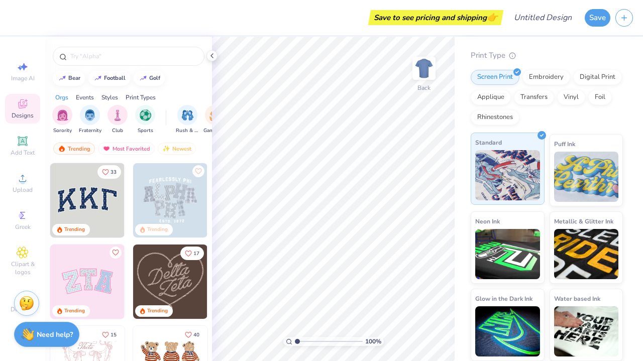
scroll to position [100, 0]
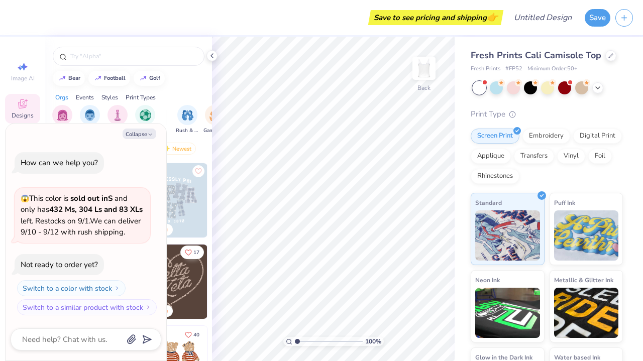
click at [189, 259] on button "17" at bounding box center [192, 253] width 24 height 14
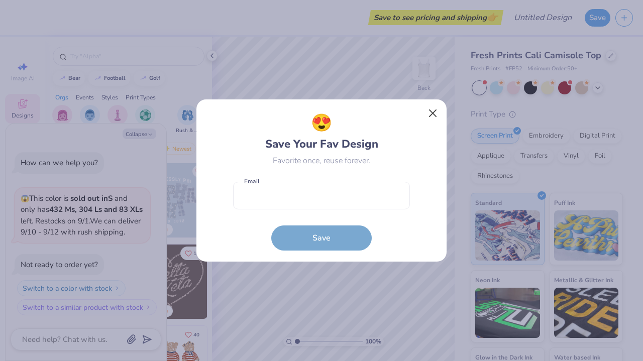
click at [433, 115] on button "Close" at bounding box center [433, 113] width 19 height 19
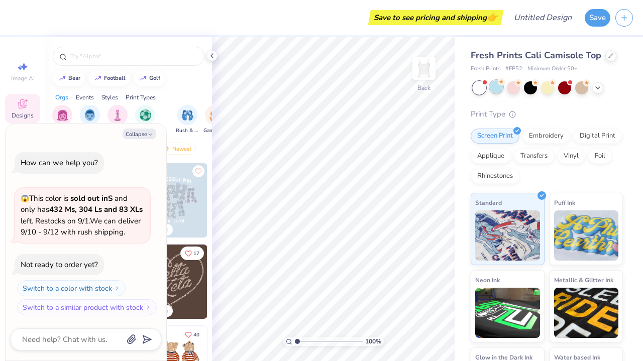
click at [499, 90] on div at bounding box center [496, 86] width 13 height 13
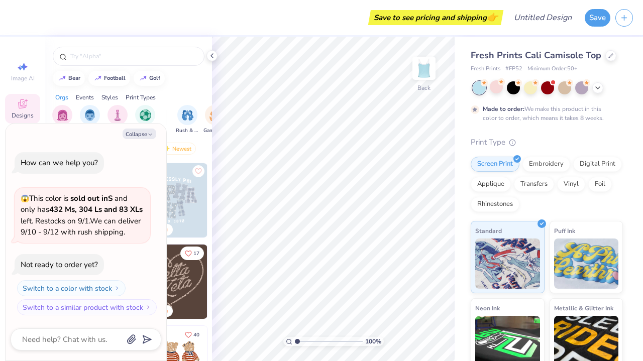
scroll to position [28, 0]
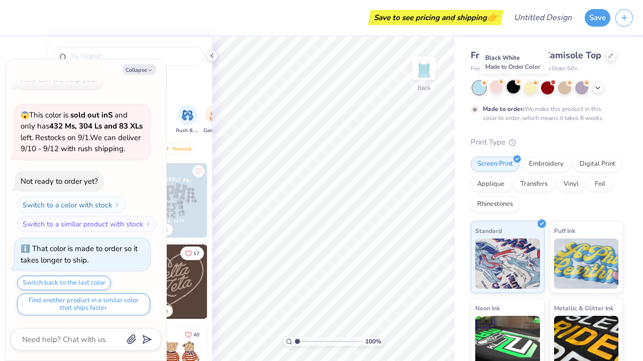
click at [512, 92] on div at bounding box center [513, 86] width 13 height 13
click at [133, 200] on div "Switch to a color with stock Switch to a similar product with stock" at bounding box center [83, 214] width 136 height 35
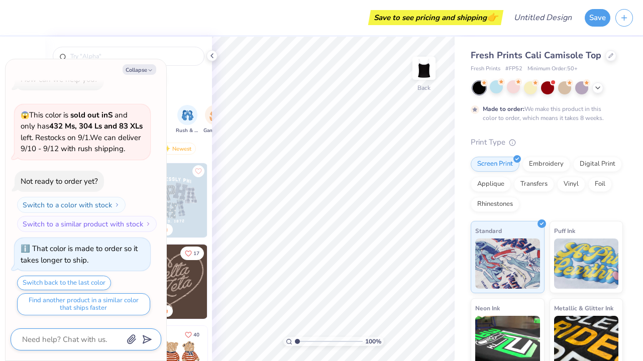
click at [116, 341] on textarea at bounding box center [72, 339] width 102 height 13
click at [137, 69] on button "Collapse" at bounding box center [140, 69] width 34 height 11
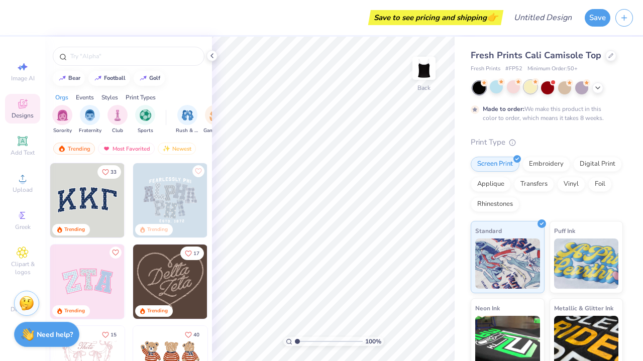
click at [525, 84] on div at bounding box center [530, 86] width 13 height 13
click at [517, 86] on div at bounding box center [513, 86] width 13 height 13
click at [562, 92] on div at bounding box center [564, 86] width 13 height 13
click at [581, 92] on div at bounding box center [581, 86] width 13 height 13
click at [551, 165] on div "Embroidery" at bounding box center [547, 162] width 48 height 15
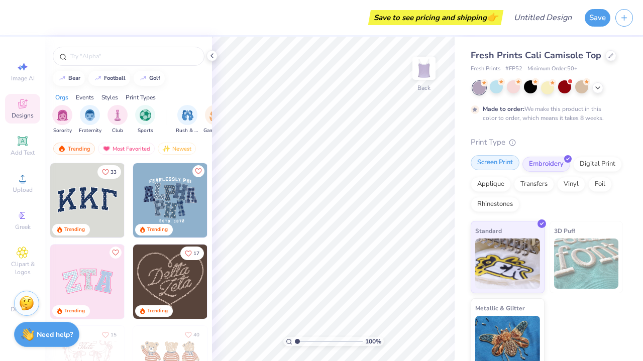
click at [495, 160] on div "Screen Print" at bounding box center [495, 162] width 49 height 15
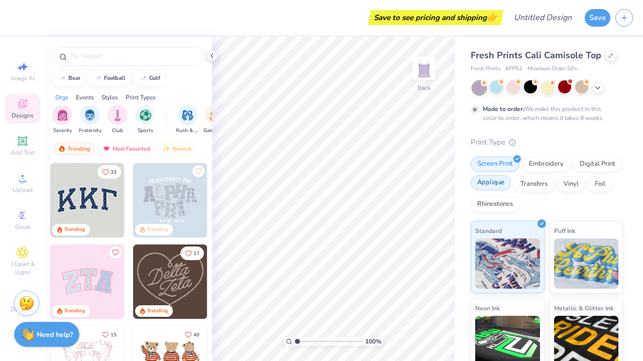
click at [497, 181] on div "Applique" at bounding box center [491, 182] width 40 height 15
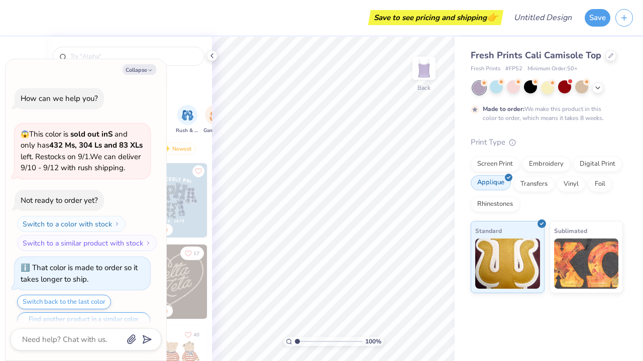
scroll to position [88, 0]
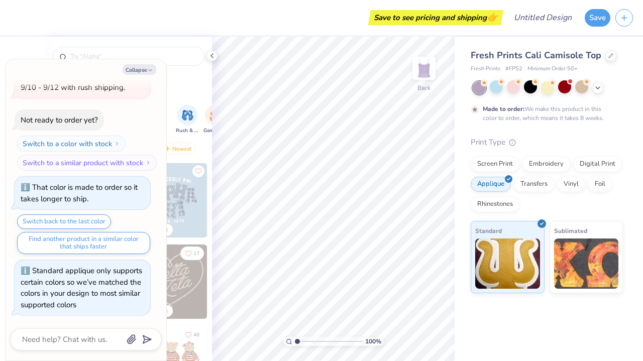
click at [554, 188] on div "Screen Print Embroidery Digital Print Applique Transfers Vinyl Foil Rhinestones" at bounding box center [547, 184] width 152 height 55
click at [542, 184] on div "Transfers" at bounding box center [534, 182] width 40 height 15
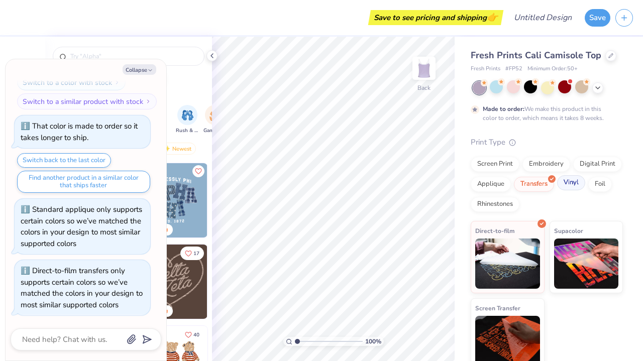
click at [566, 184] on div "Vinyl" at bounding box center [571, 182] width 28 height 15
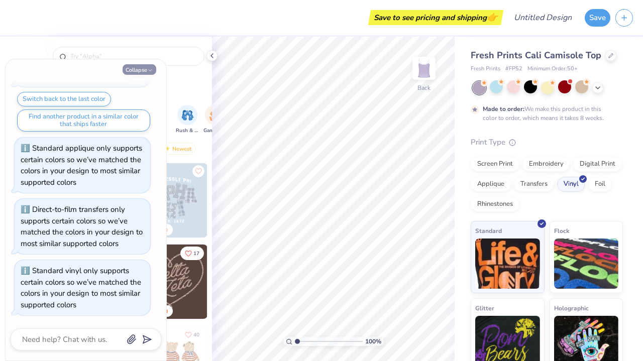
click at [139, 70] on button "Collapse" at bounding box center [140, 69] width 34 height 11
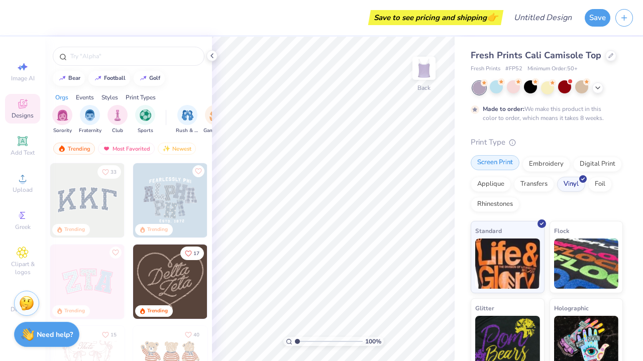
click at [508, 164] on div "Screen Print" at bounding box center [495, 162] width 49 height 15
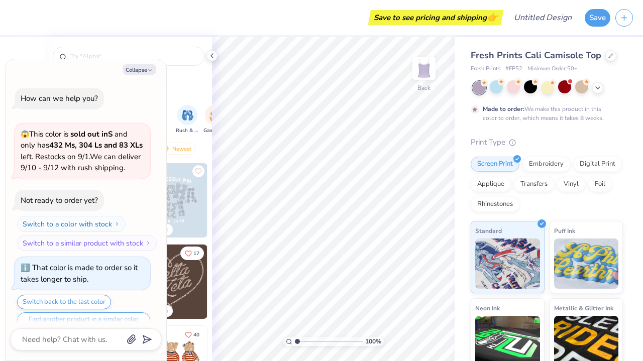
scroll to position [269, 0]
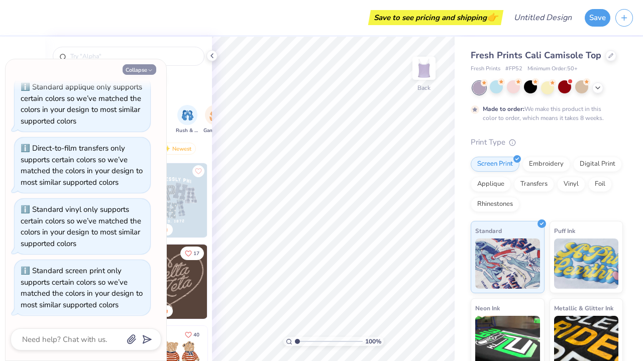
click at [148, 71] on icon "button" at bounding box center [150, 70] width 6 height 6
type textarea "x"
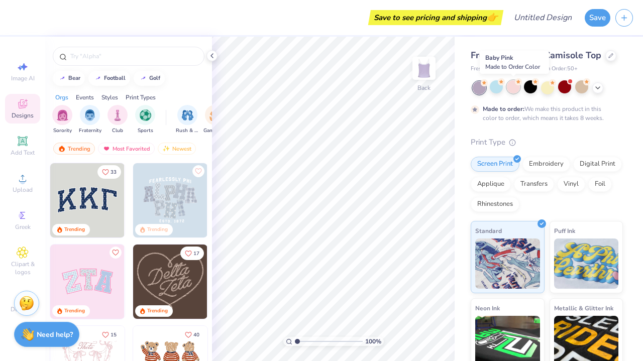
click at [513, 85] on div at bounding box center [513, 86] width 13 height 13
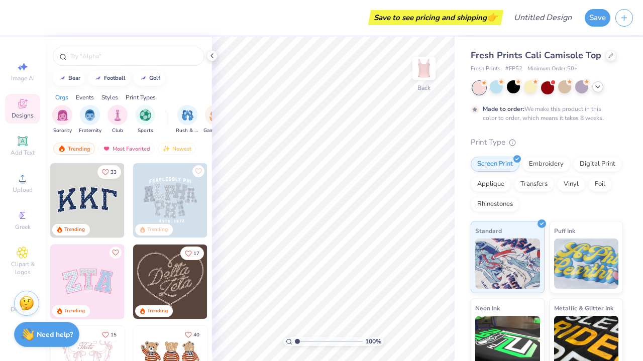
click at [596, 87] on icon at bounding box center [598, 87] width 8 height 8
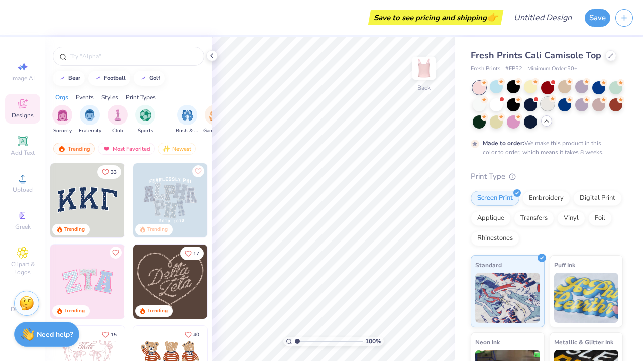
click at [552, 109] on div at bounding box center [547, 103] width 13 height 13
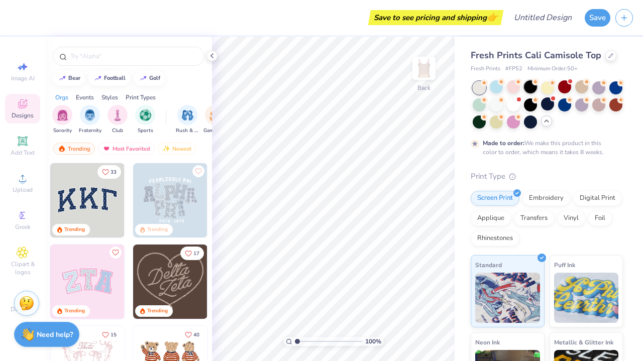
click at [529, 89] on div at bounding box center [530, 86] width 13 height 13
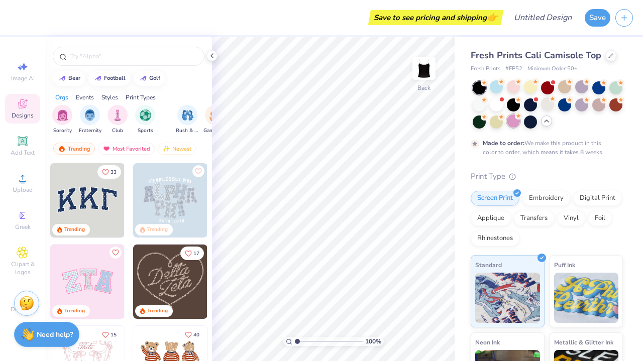
click at [509, 123] on div at bounding box center [513, 121] width 13 height 13
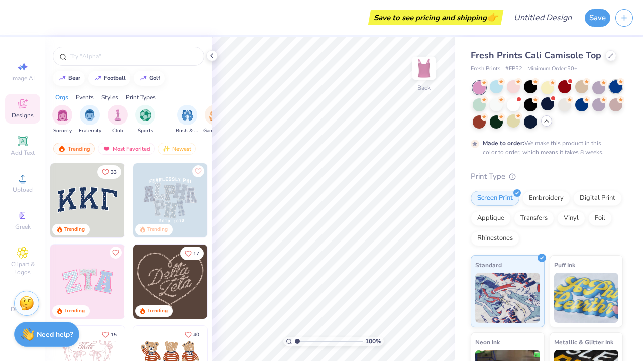
click at [617, 89] on div at bounding box center [616, 86] width 13 height 13
